Goal: Information Seeking & Learning: Understand process/instructions

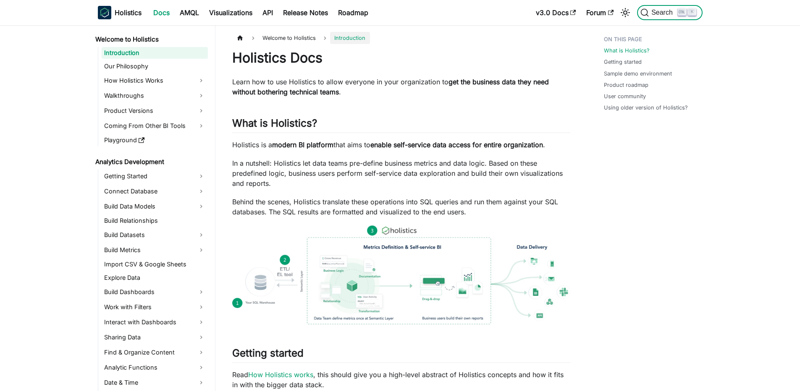
click at [669, 9] on span "Search" at bounding box center [663, 13] width 29 height 8
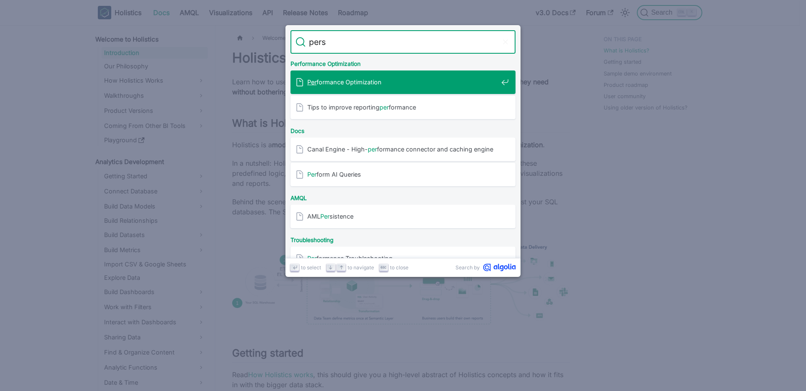
type input "persi"
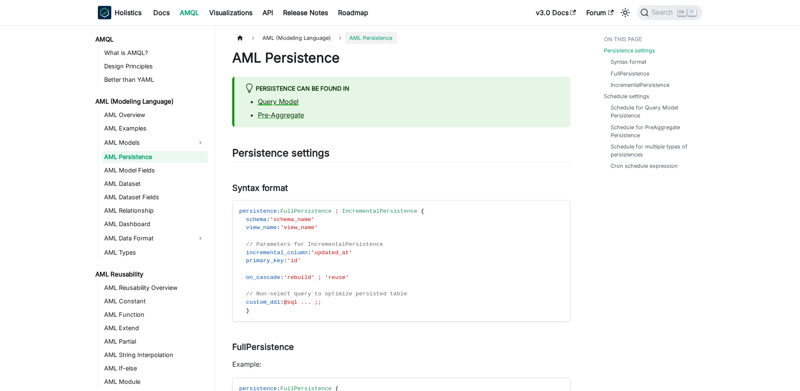
click at [282, 102] on link "Query Model" at bounding box center [278, 101] width 41 height 8
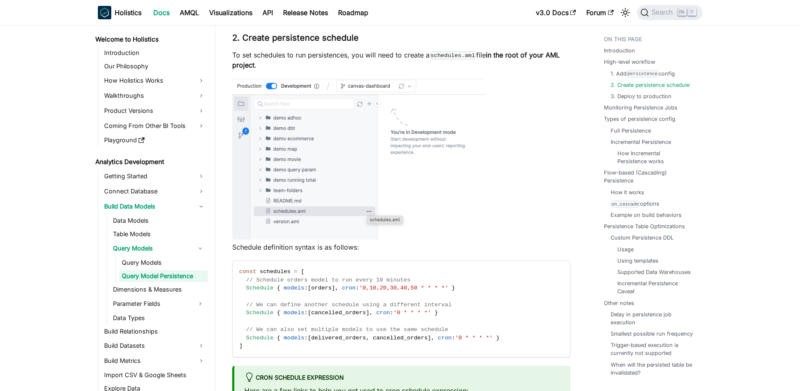
scroll to position [806, 0]
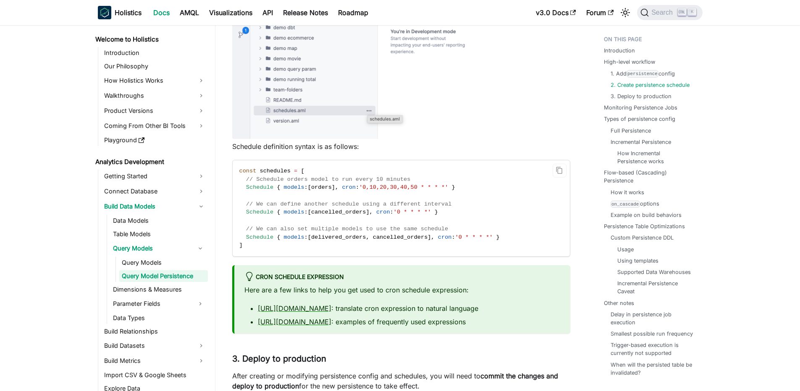
click at [285, 185] on code "const schedules = [ // Schedule orders model to run every 10 minutes Schedule {…" at bounding box center [401, 208] width 336 height 96
click at [277, 183] on span "// Schedule orders model to run every 10 minutes" at bounding box center [328, 179] width 165 height 6
click at [278, 174] on span "schedules" at bounding box center [274, 171] width 31 height 6
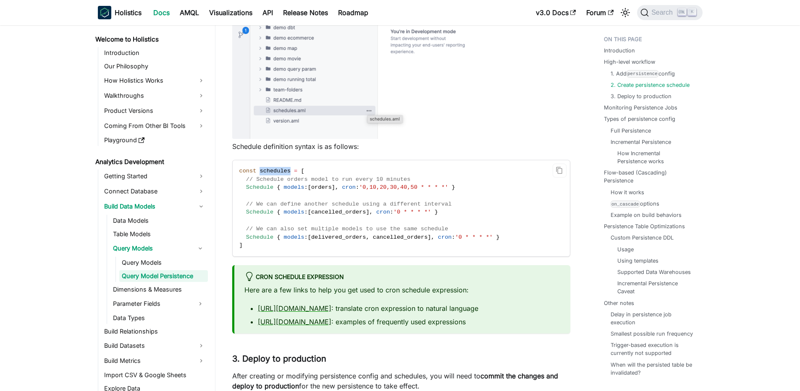
click at [278, 174] on span "schedules" at bounding box center [274, 171] width 31 height 6
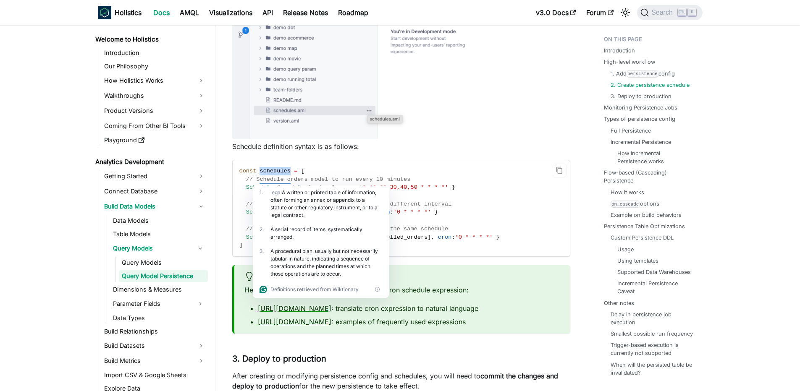
click at [278, 174] on span "schedules" at bounding box center [274, 171] width 31 height 6
